Goal: Information Seeking & Learning: Learn about a topic

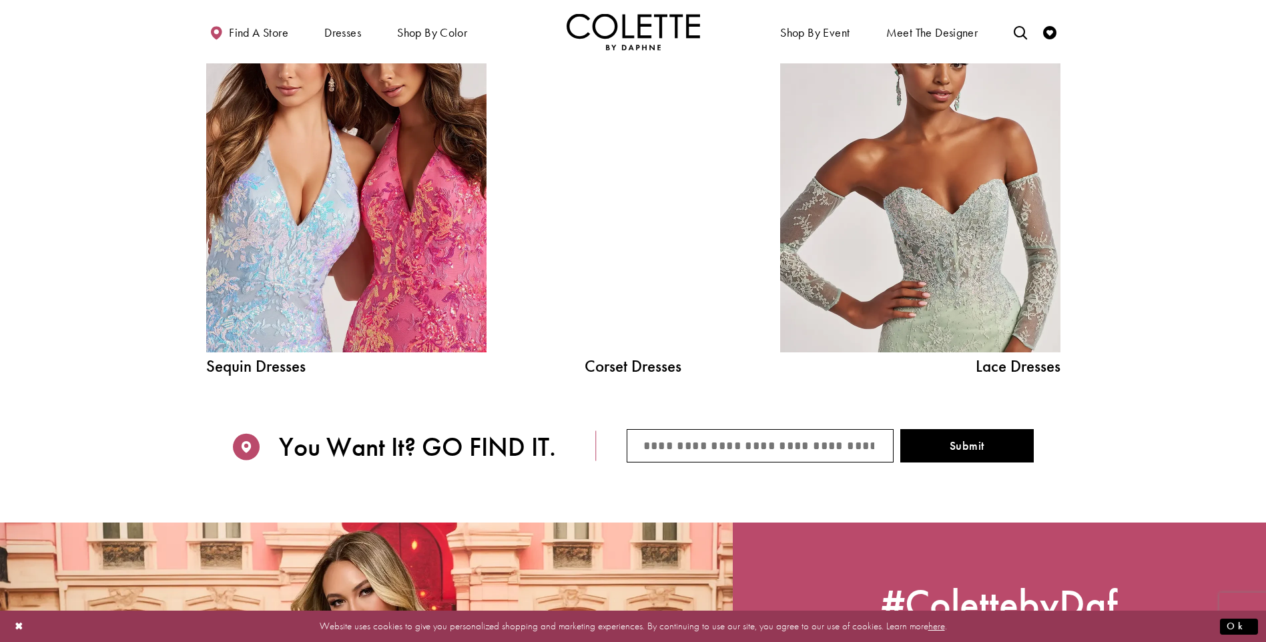
scroll to position [1669, 0]
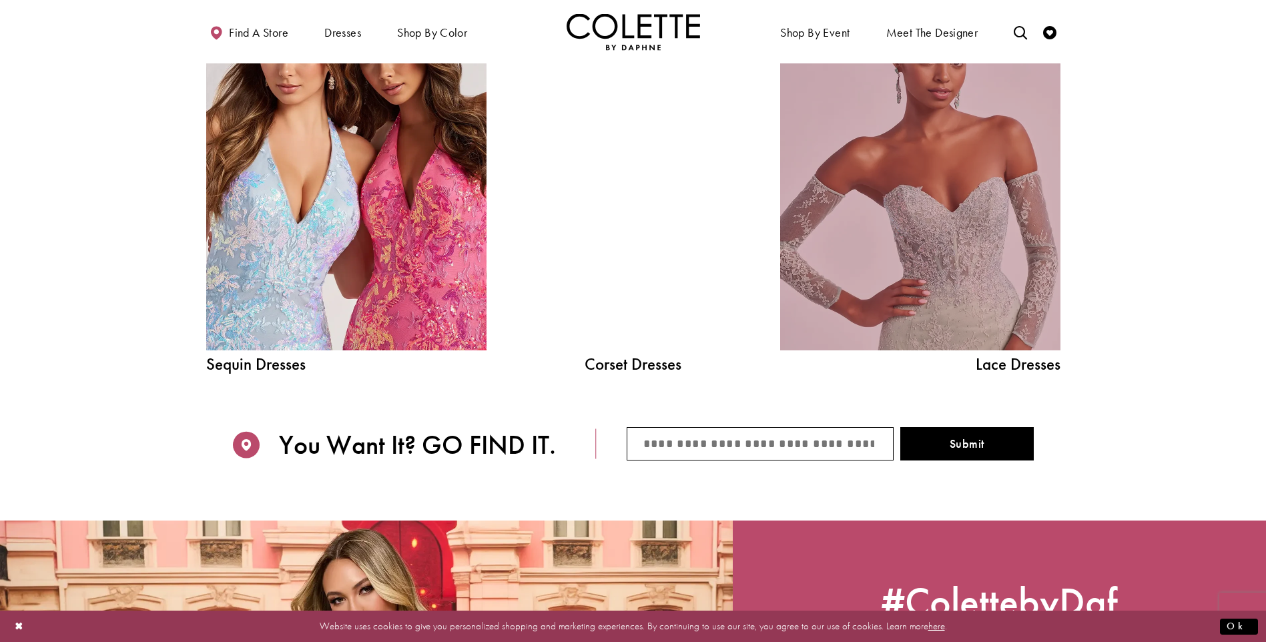
click at [977, 253] on link "Lace Dress Spring 2025 collection Related Link" at bounding box center [920, 174] width 280 height 354
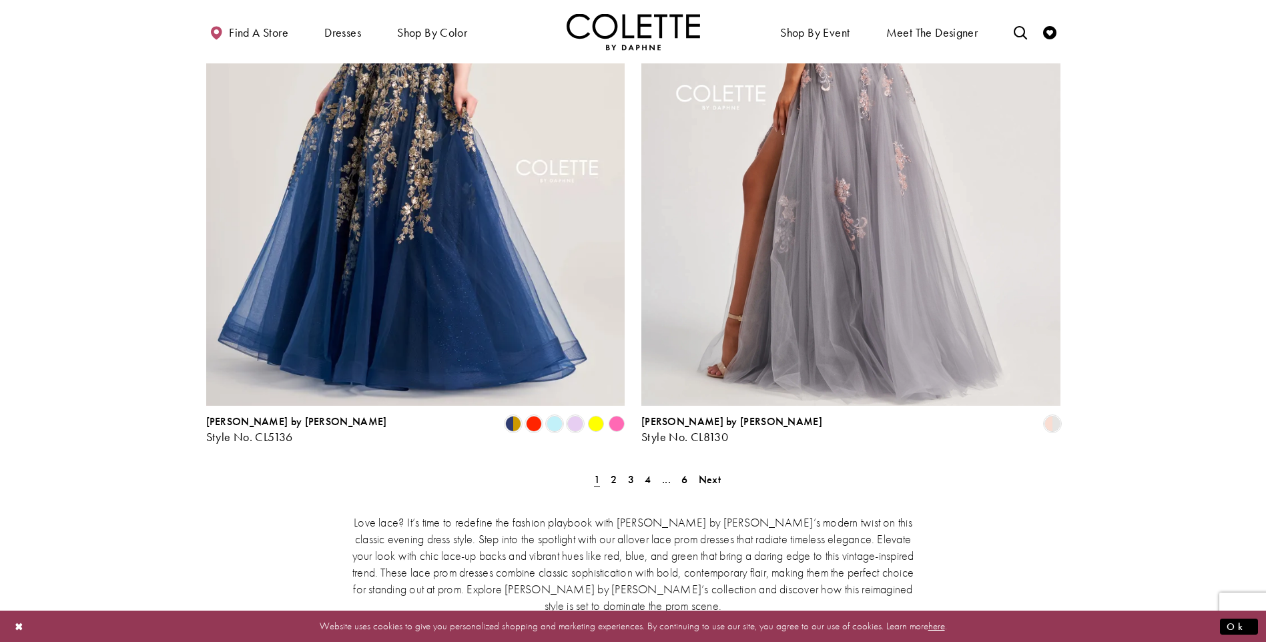
scroll to position [2336, 0]
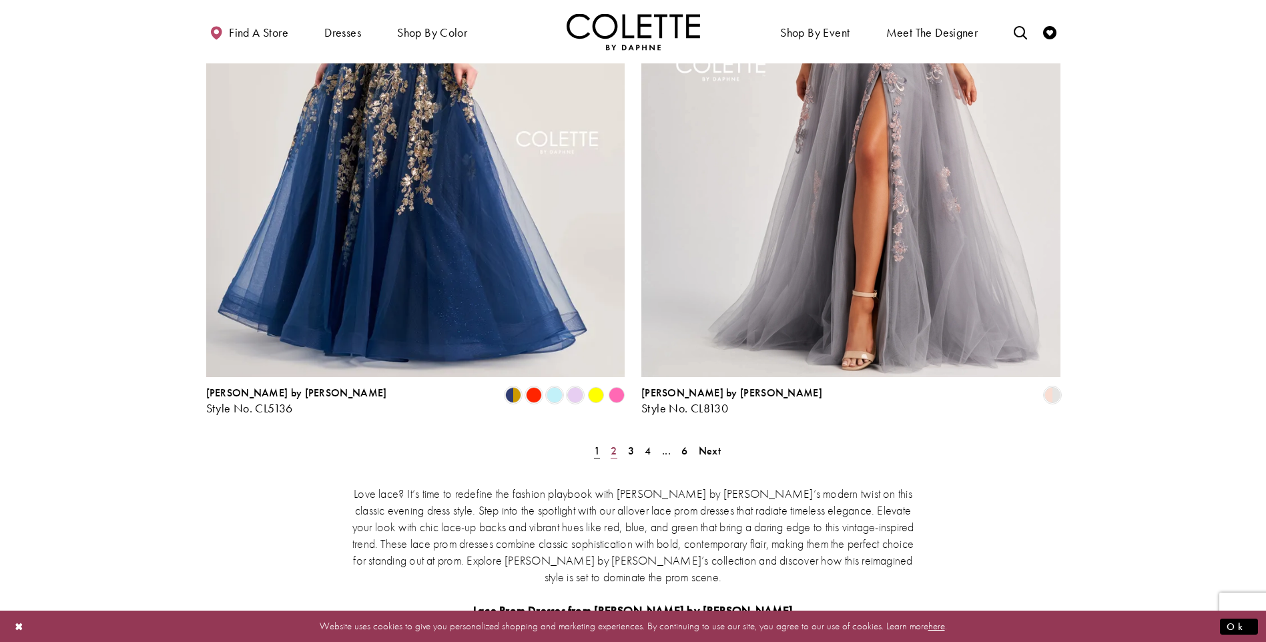
click at [615, 444] on span "2" at bounding box center [614, 451] width 6 height 14
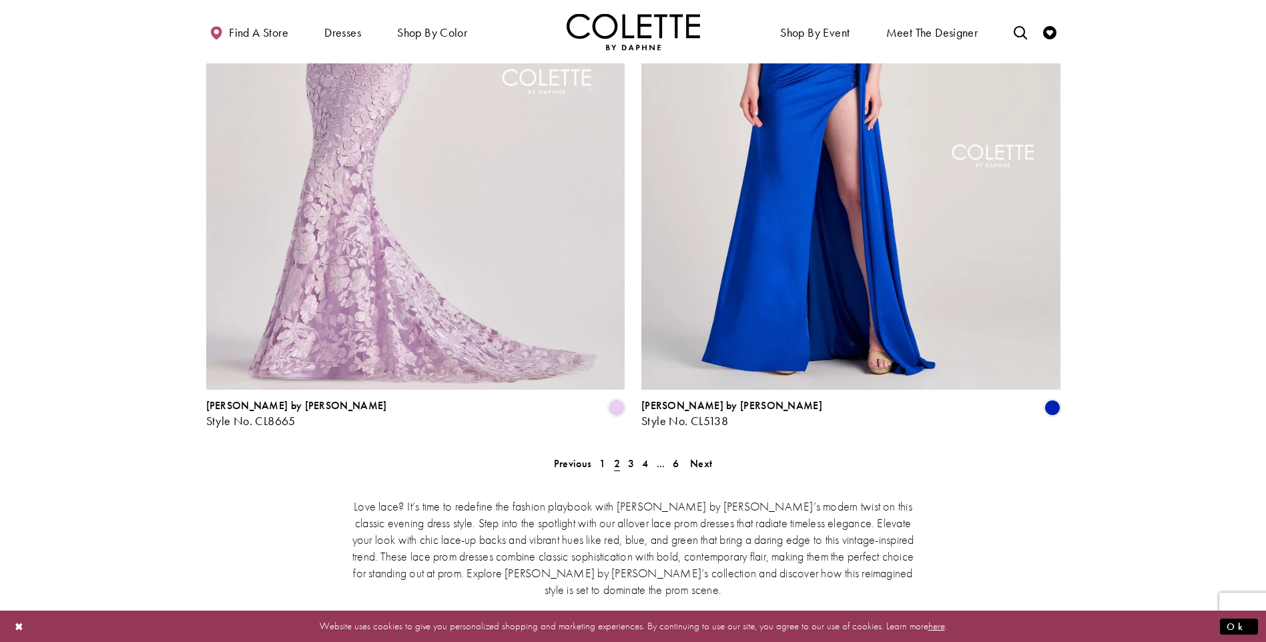
scroll to position [2342, 0]
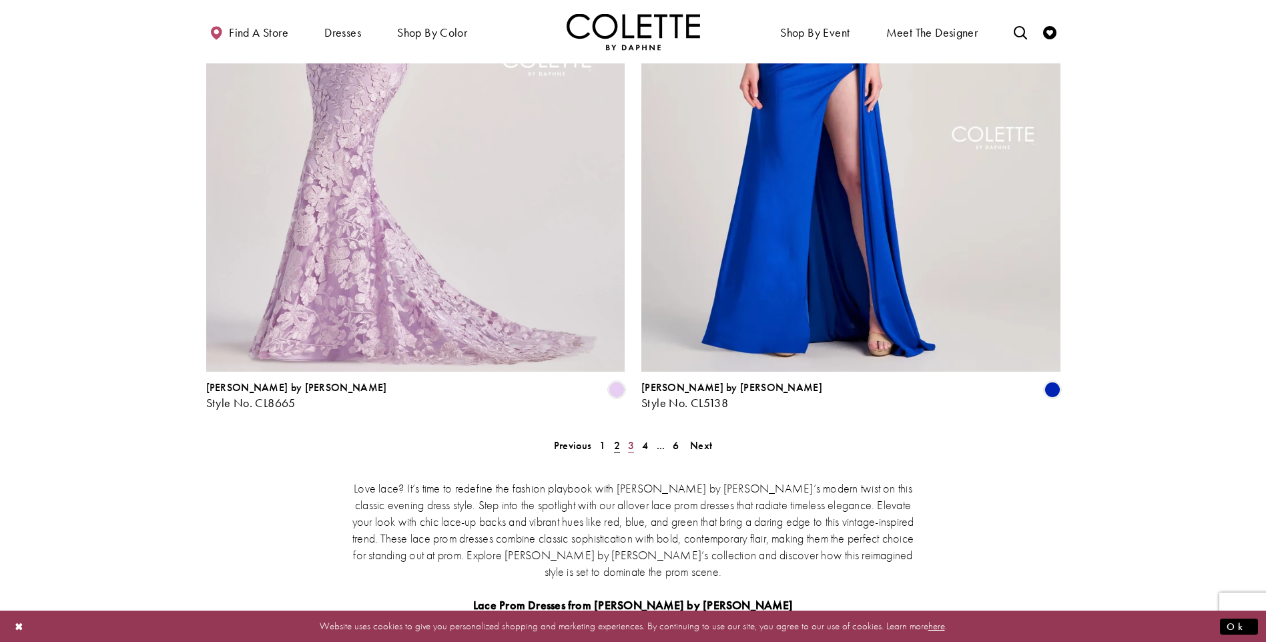
click at [631, 439] on span "3" at bounding box center [631, 446] width 6 height 14
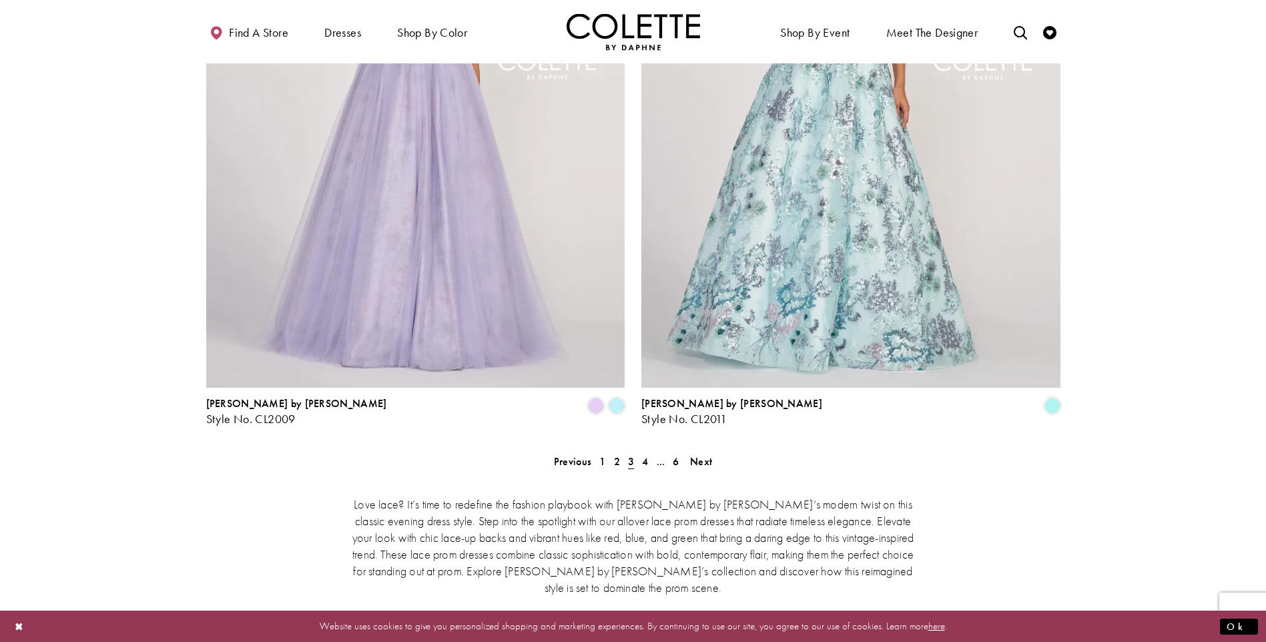
scroll to position [2542, 0]
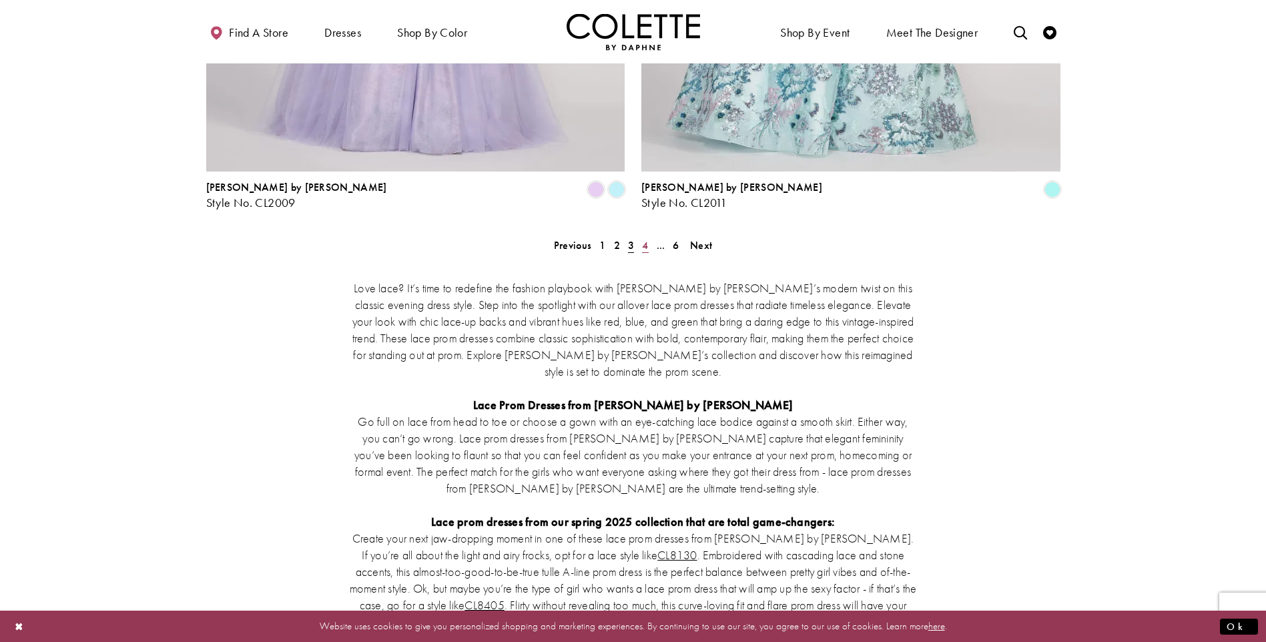
click at [644, 238] on span "4" at bounding box center [645, 245] width 6 height 14
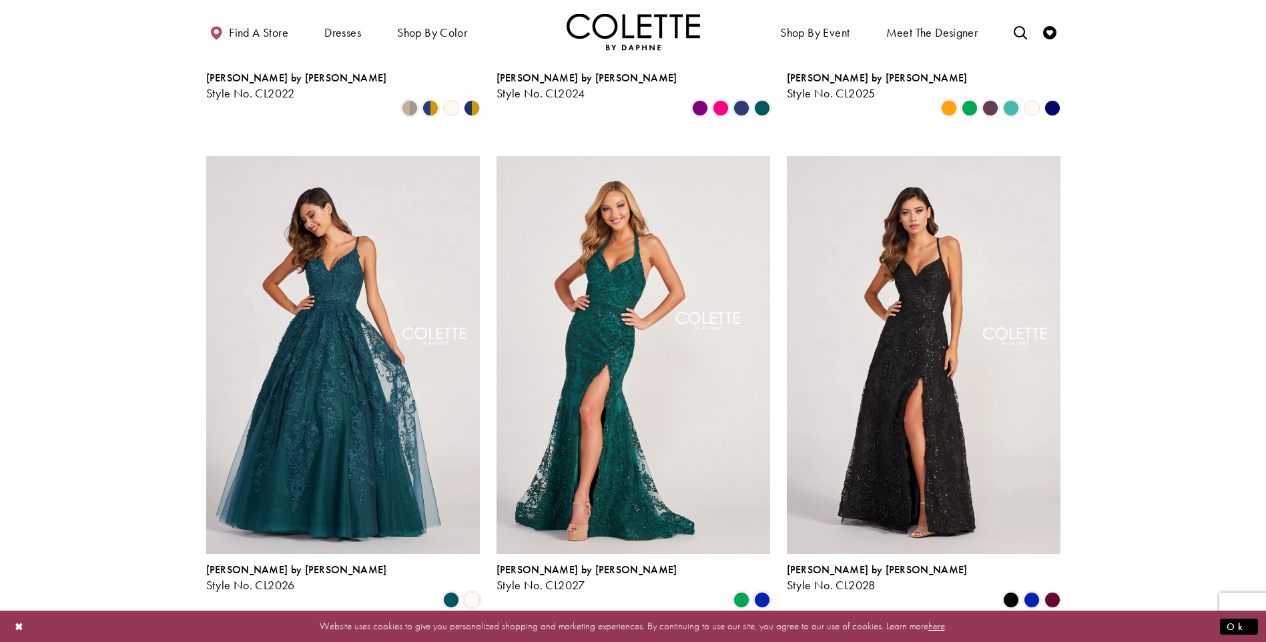
scroll to position [1474, 0]
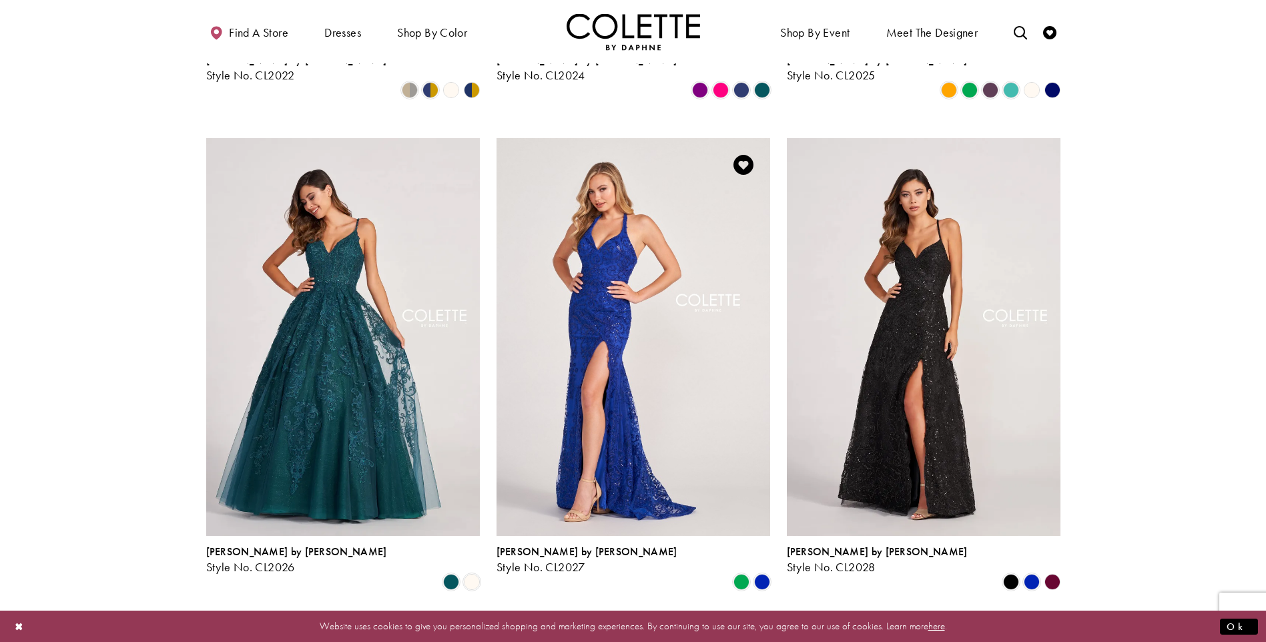
click at [599, 257] on img "Visit Colette by Daphne Style No. CL2027 Page" at bounding box center [634, 337] width 274 height 398
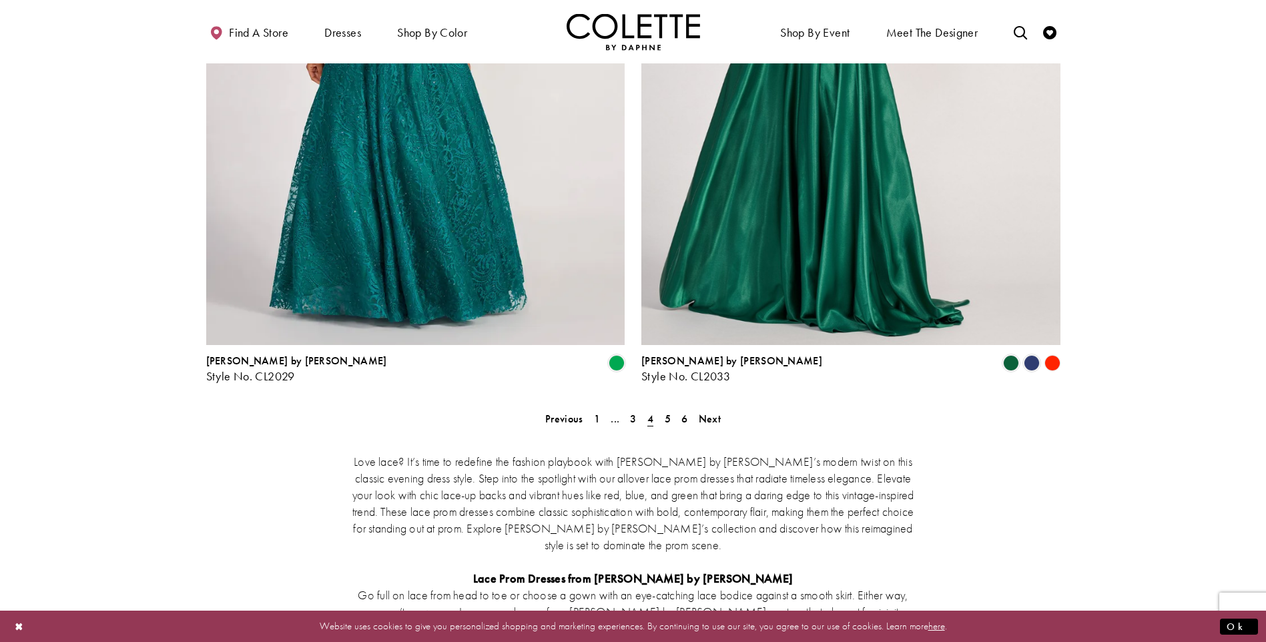
scroll to position [2409, 0]
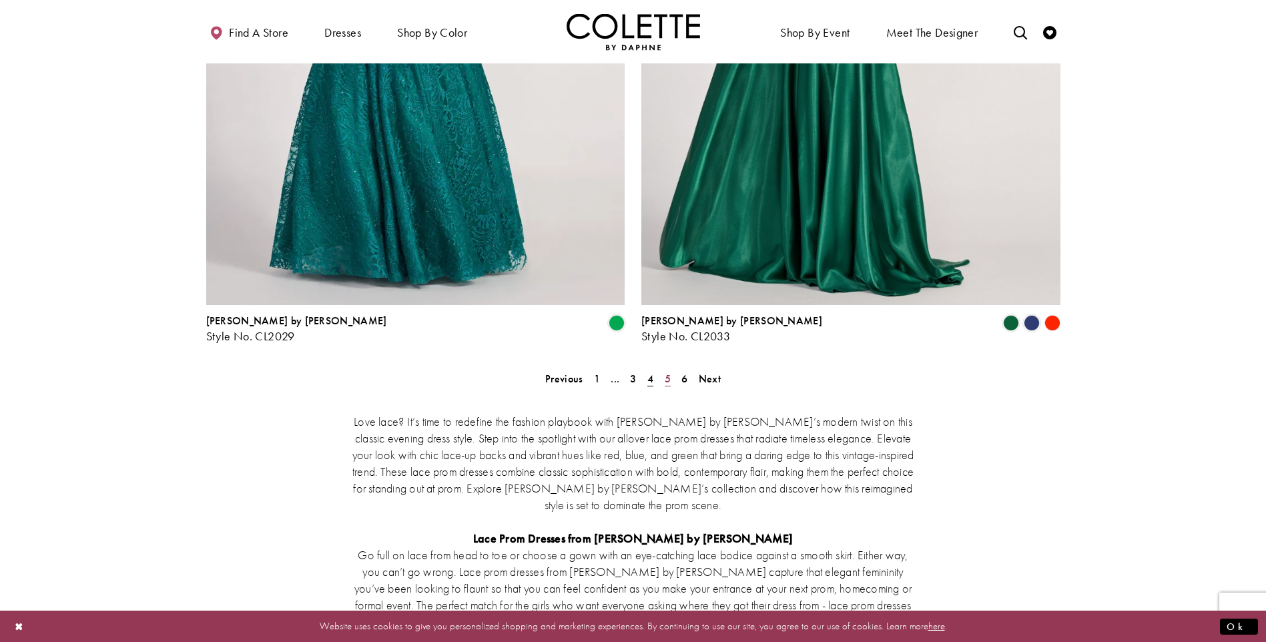
click at [667, 372] on span "5" at bounding box center [668, 379] width 6 height 14
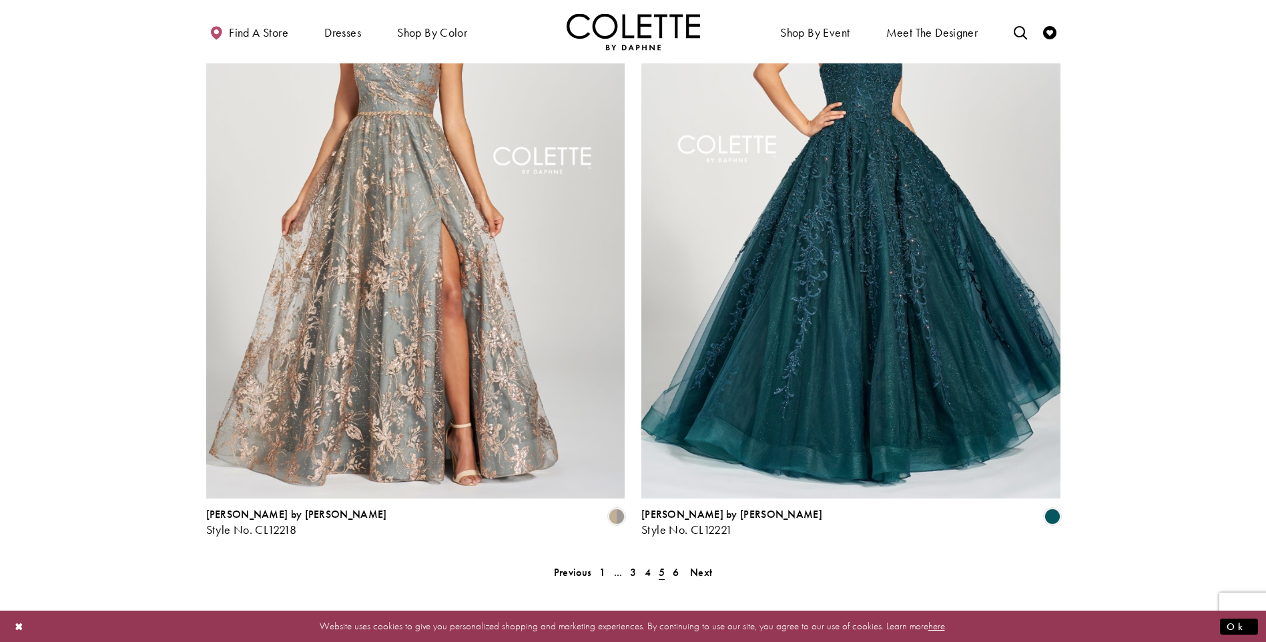
scroll to position [2342, 0]
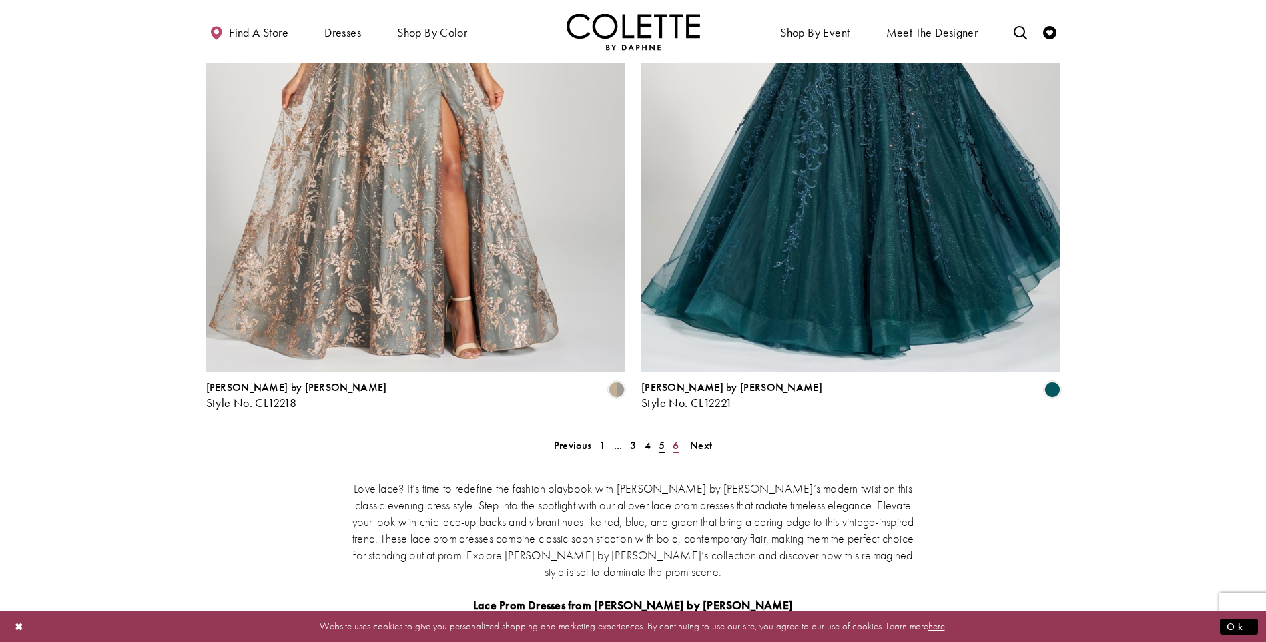
click at [679, 439] on span "6" at bounding box center [676, 446] width 6 height 14
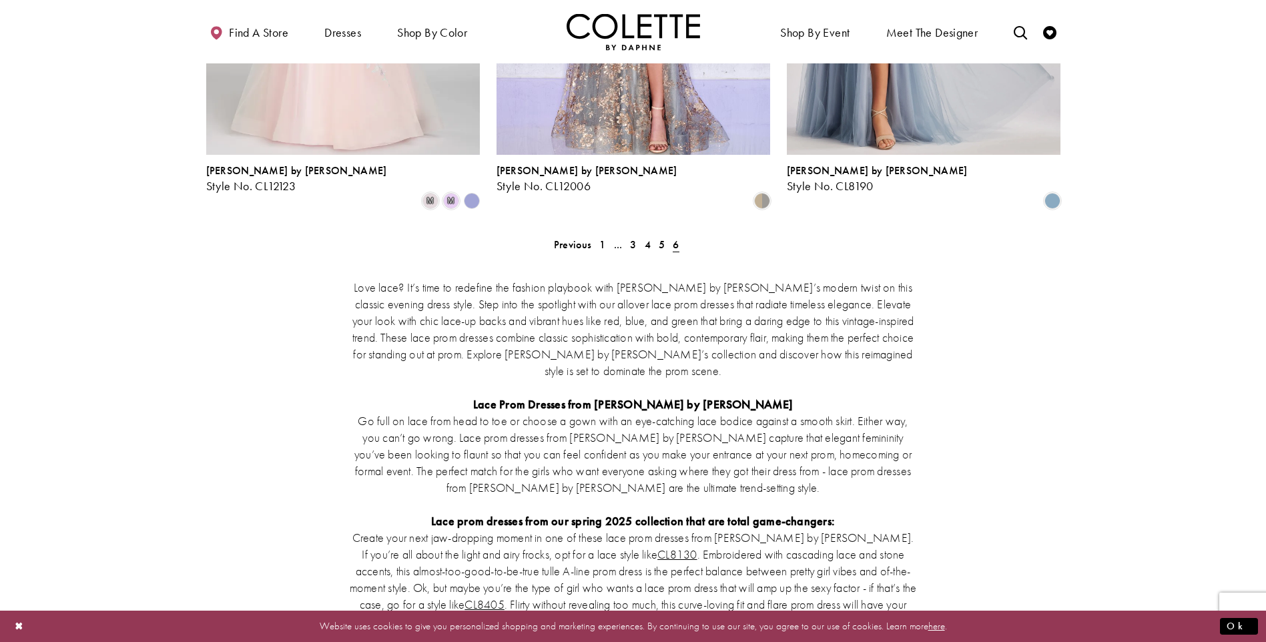
scroll to position [940, 0]
